Goal: Task Accomplishment & Management: Use online tool/utility

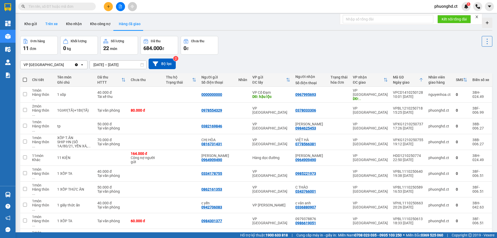
click at [55, 24] on button "Trên xe" at bounding box center [51, 24] width 21 height 12
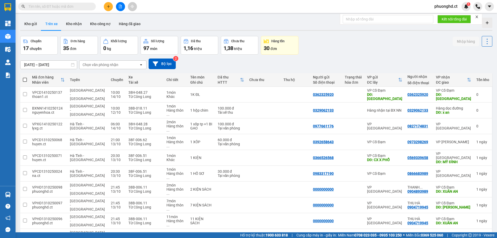
click at [124, 64] on div "Chọn văn phòng nhận" at bounding box center [108, 65] width 59 height 8
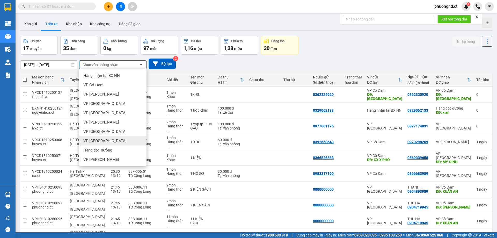
click at [116, 139] on div "VP Hà Đông" at bounding box center [112, 140] width 67 height 9
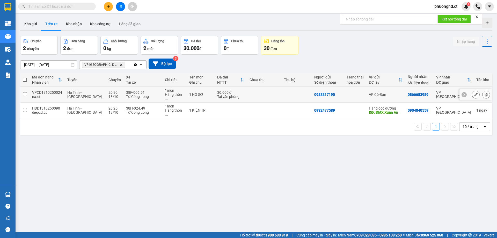
click at [220, 96] on div "Tại văn phòng" at bounding box center [230, 96] width 27 height 4
checkbox input "true"
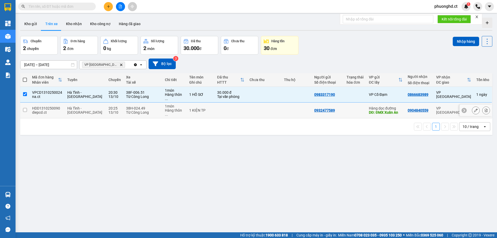
click at [224, 103] on td at bounding box center [230, 110] width 32 height 16
checkbox input "true"
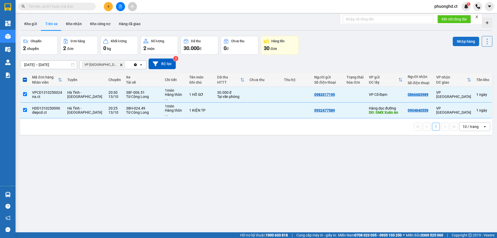
click at [463, 42] on button "Nhập hàng" at bounding box center [465, 41] width 26 height 9
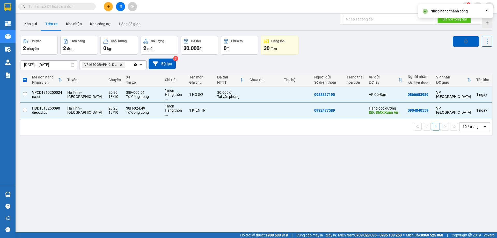
checkbox input "false"
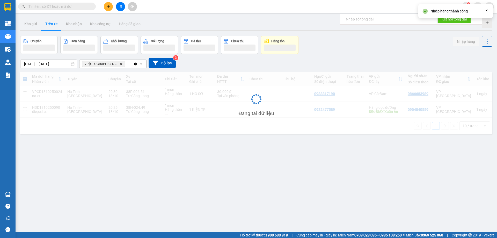
click at [487, 10] on icon "Close" at bounding box center [486, 10] width 4 height 4
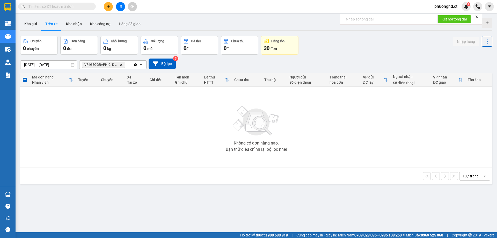
click at [478, 17] on icon "close" at bounding box center [477, 17] width 4 height 4
click at [65, 29] on button "Kho nhận" at bounding box center [74, 24] width 24 height 12
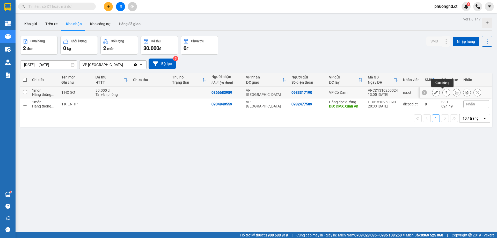
click at [442, 90] on button at bounding box center [445, 92] width 7 height 9
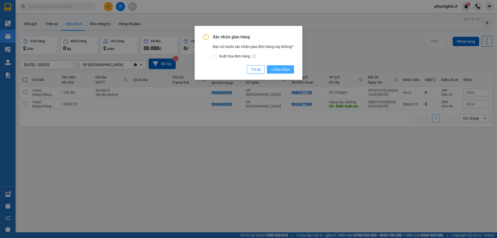
click at [283, 68] on span "Xác nhận" at bounding box center [280, 69] width 19 height 6
